Goal: Navigation & Orientation: Find specific page/section

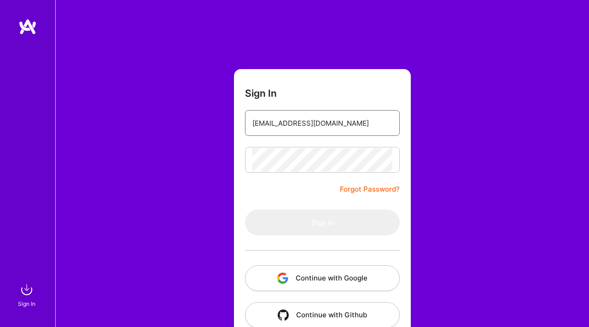
type input "[EMAIL_ADDRESS][DOMAIN_NAME]"
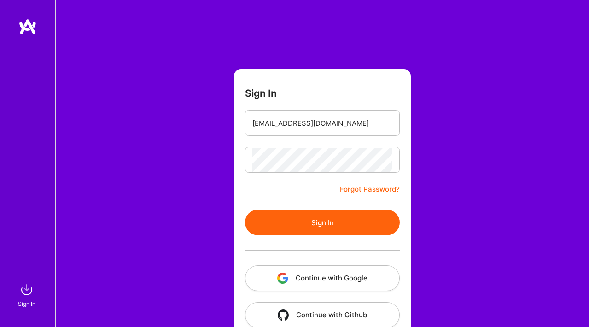
click at [311, 220] on button "Sign In" at bounding box center [322, 223] width 155 height 26
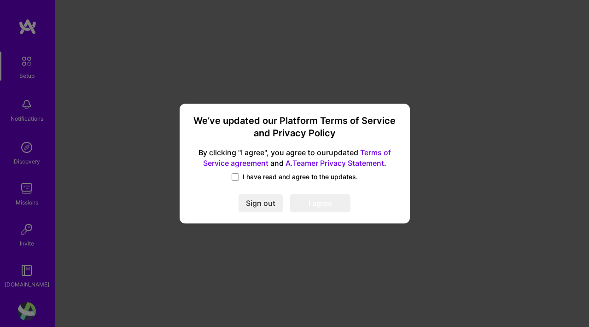
click at [259, 175] on span "I have read and agree to the updates." at bounding box center [300, 176] width 115 height 9
click at [0, 0] on input "I have read and agree to the updates." at bounding box center [0, 0] width 0 height 0
click at [308, 201] on button "I agree" at bounding box center [320, 203] width 60 height 18
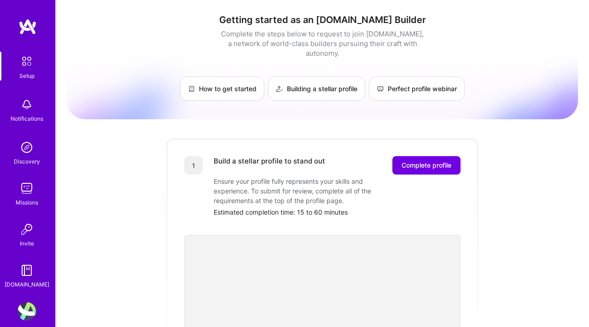
click at [27, 150] on img at bounding box center [26, 147] width 18 height 18
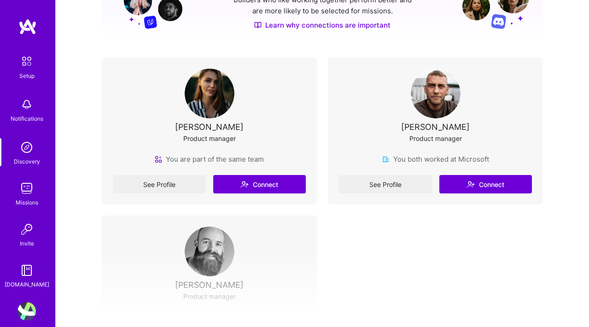
scroll to position [180, 0]
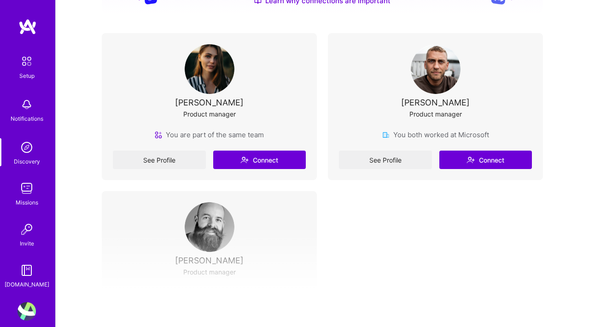
click at [177, 181] on div "Discover new connections Connect with builders you want to work with Builders w…" at bounding box center [322, 94] width 441 height 488
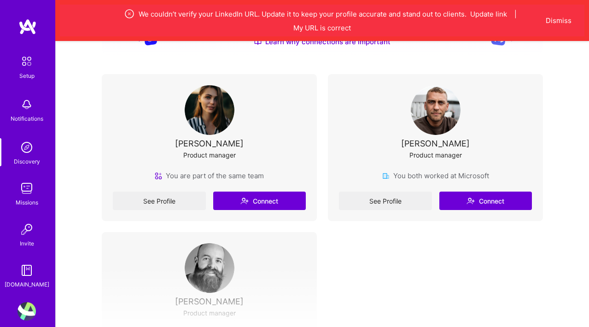
click at [26, 186] on img at bounding box center [26, 188] width 18 height 18
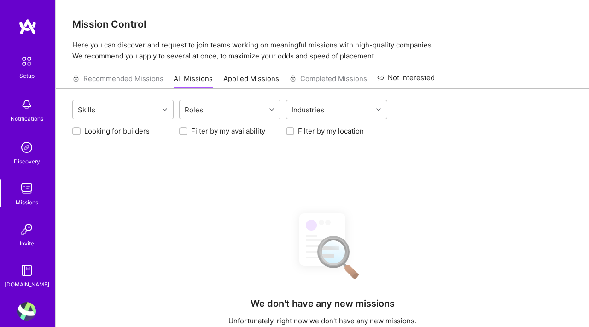
click at [33, 157] on div "Discovery" at bounding box center [27, 162] width 26 height 10
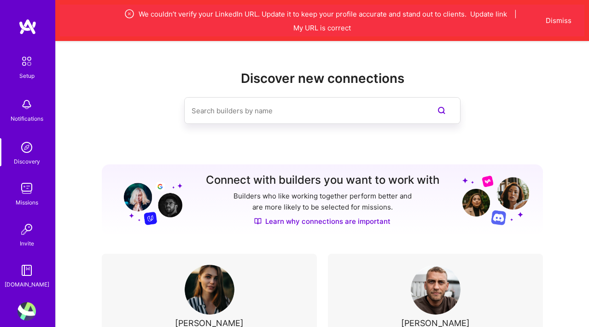
click at [28, 186] on img at bounding box center [26, 188] width 18 height 18
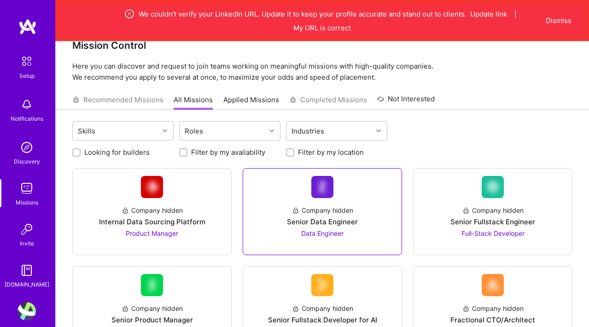
scroll to position [19, 0]
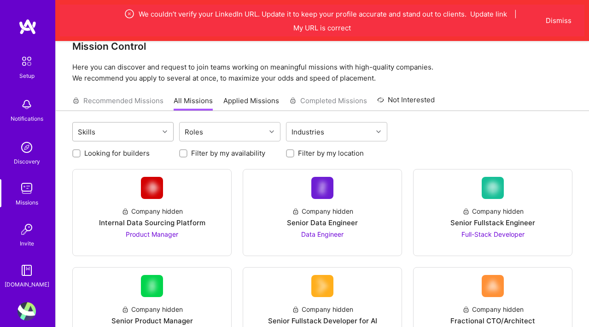
click at [126, 135] on div "Skills" at bounding box center [116, 131] width 86 height 18
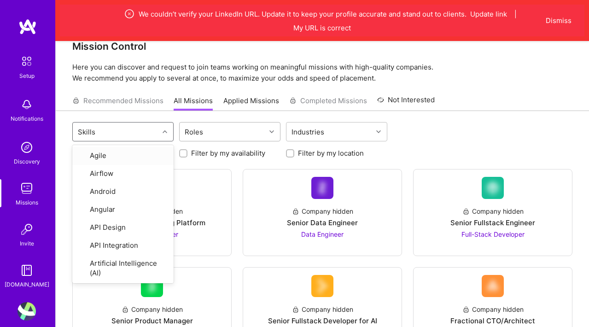
click at [210, 131] on div "Roles" at bounding box center [223, 131] width 86 height 18
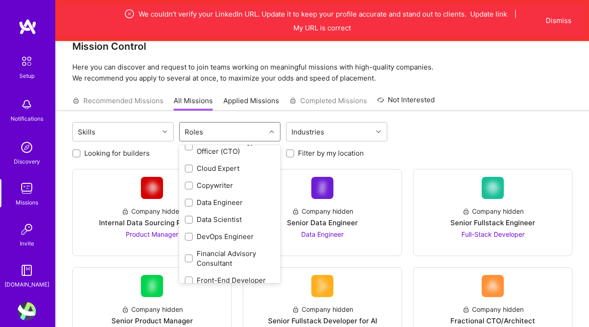
scroll to position [133, 0]
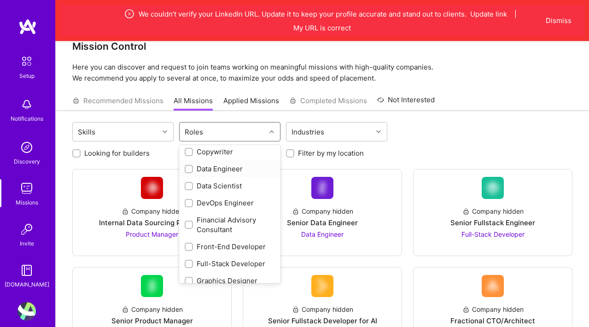
click at [187, 171] on input "checkbox" at bounding box center [190, 169] width 6 height 6
checkbox input "true"
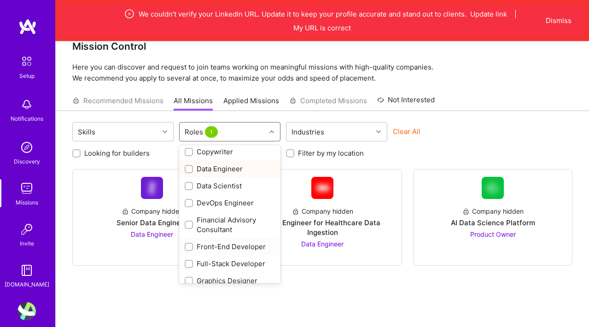
click at [191, 248] on input "checkbox" at bounding box center [190, 247] width 6 height 6
checkbox input "true"
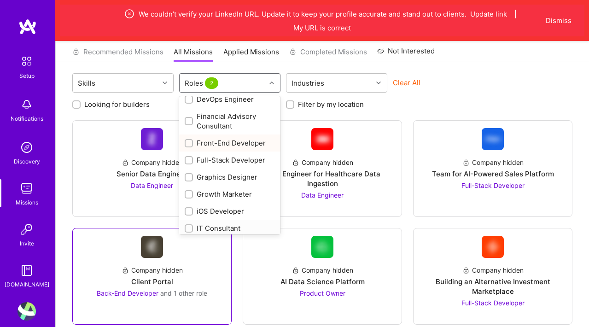
scroll to position [57, 0]
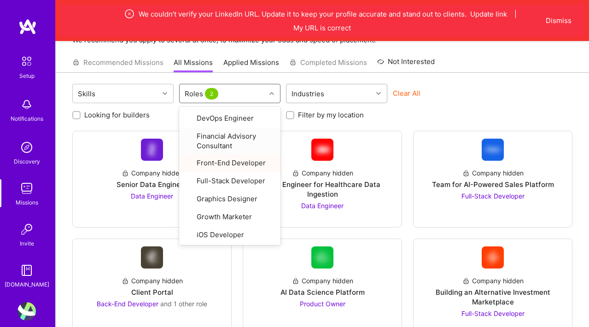
click at [314, 85] on div "Industries" at bounding box center [329, 93] width 86 height 18
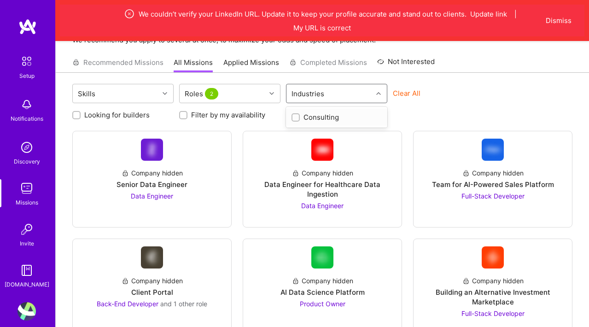
click at [239, 70] on link "Applied Missions" at bounding box center [251, 65] width 56 height 15
